Goal: Navigation & Orientation: Go to known website

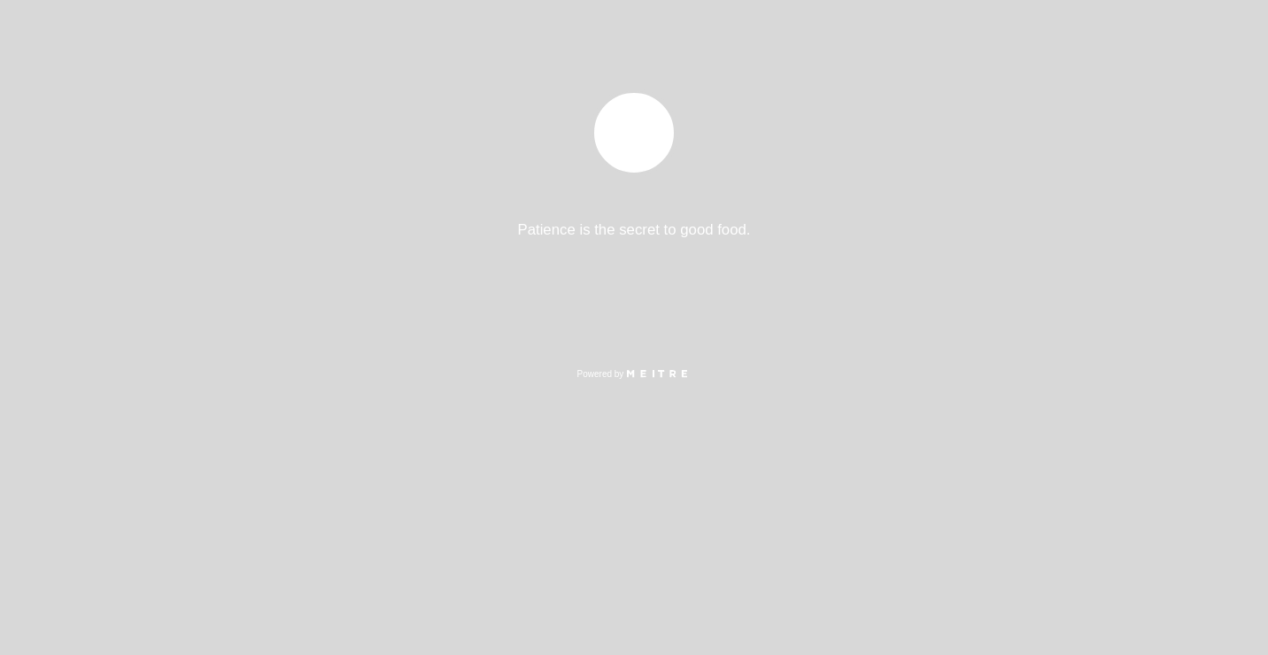
select select "es"
